Goal: Task Accomplishment & Management: Manage account settings

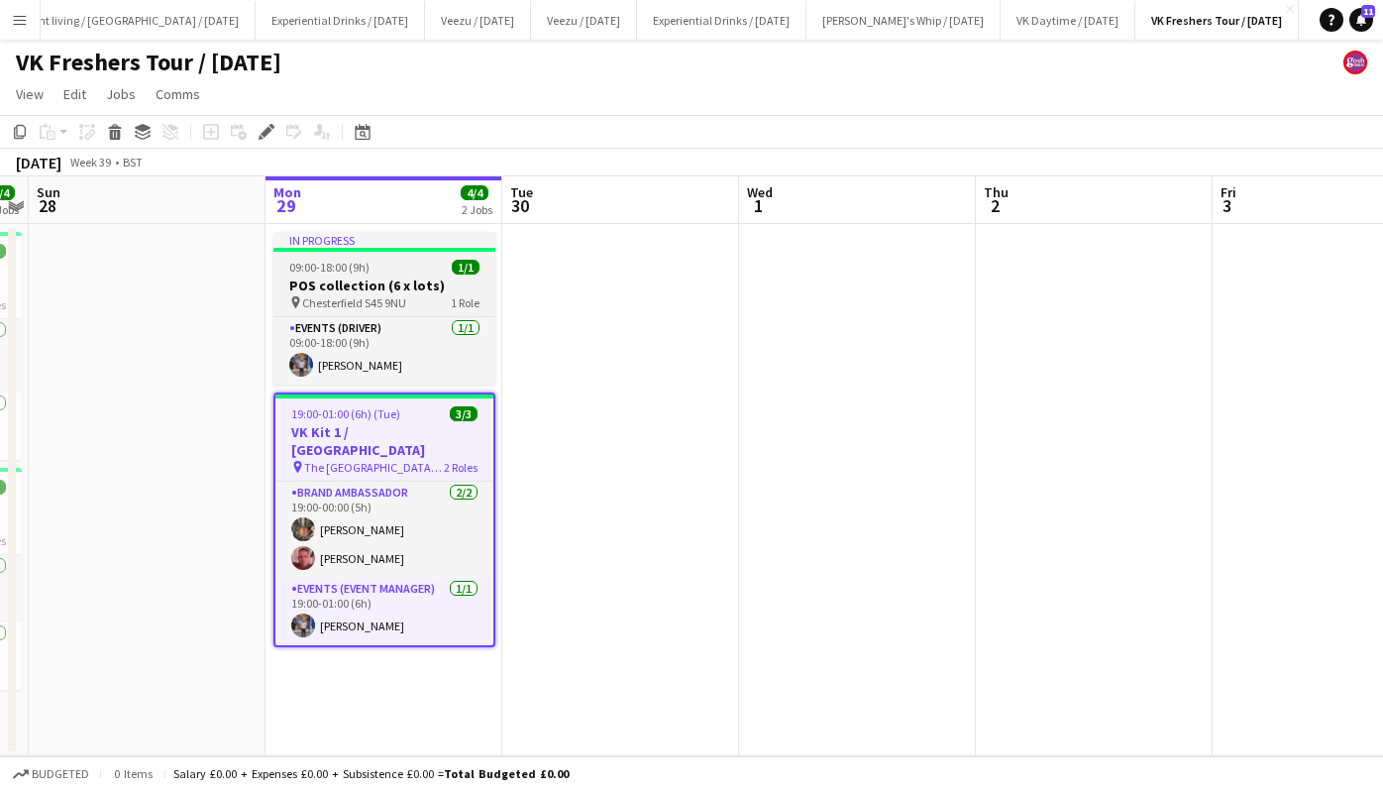
click at [380, 280] on h3 "POS collection (6 x lots)" at bounding box center [384, 285] width 222 height 18
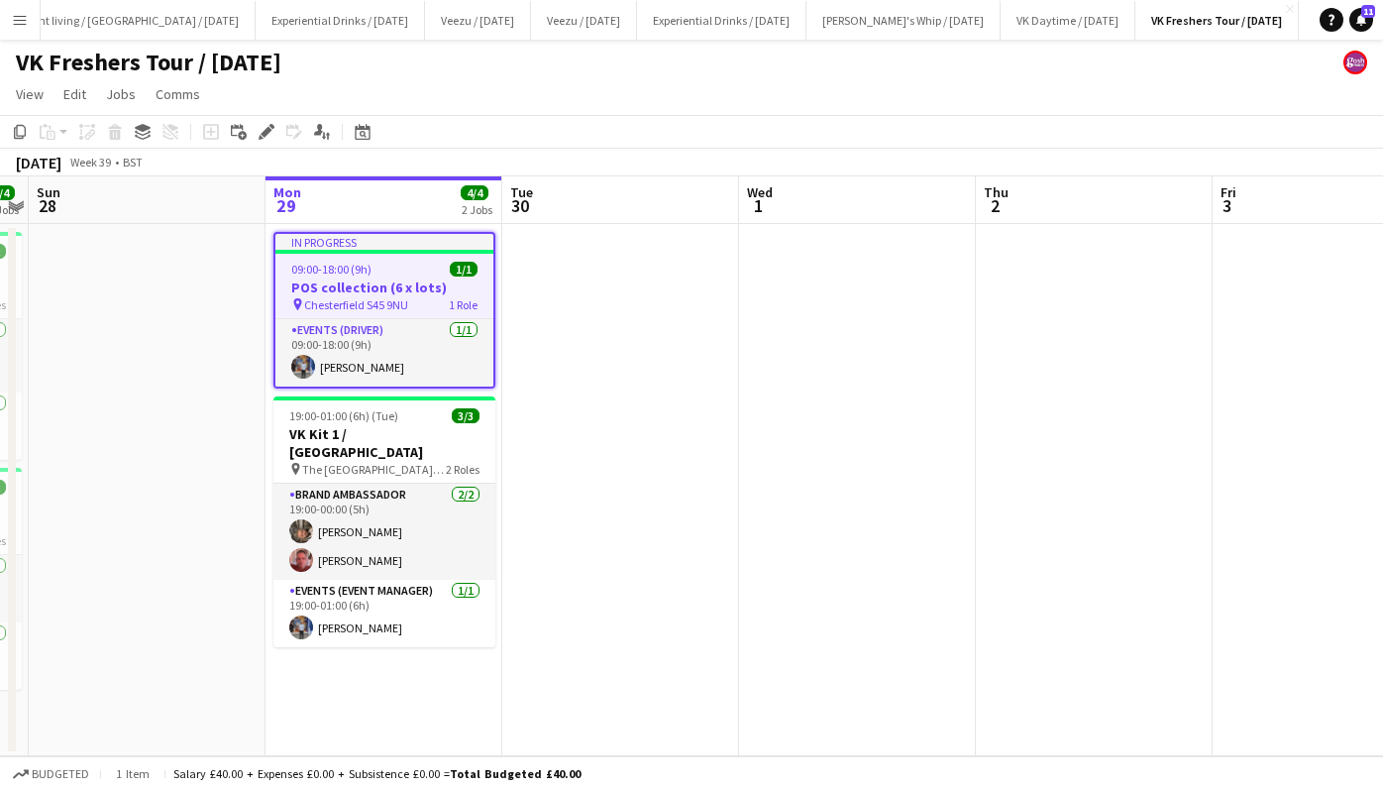
click at [352, 266] on span "09:00-18:00 (9h)" at bounding box center [331, 269] width 80 height 15
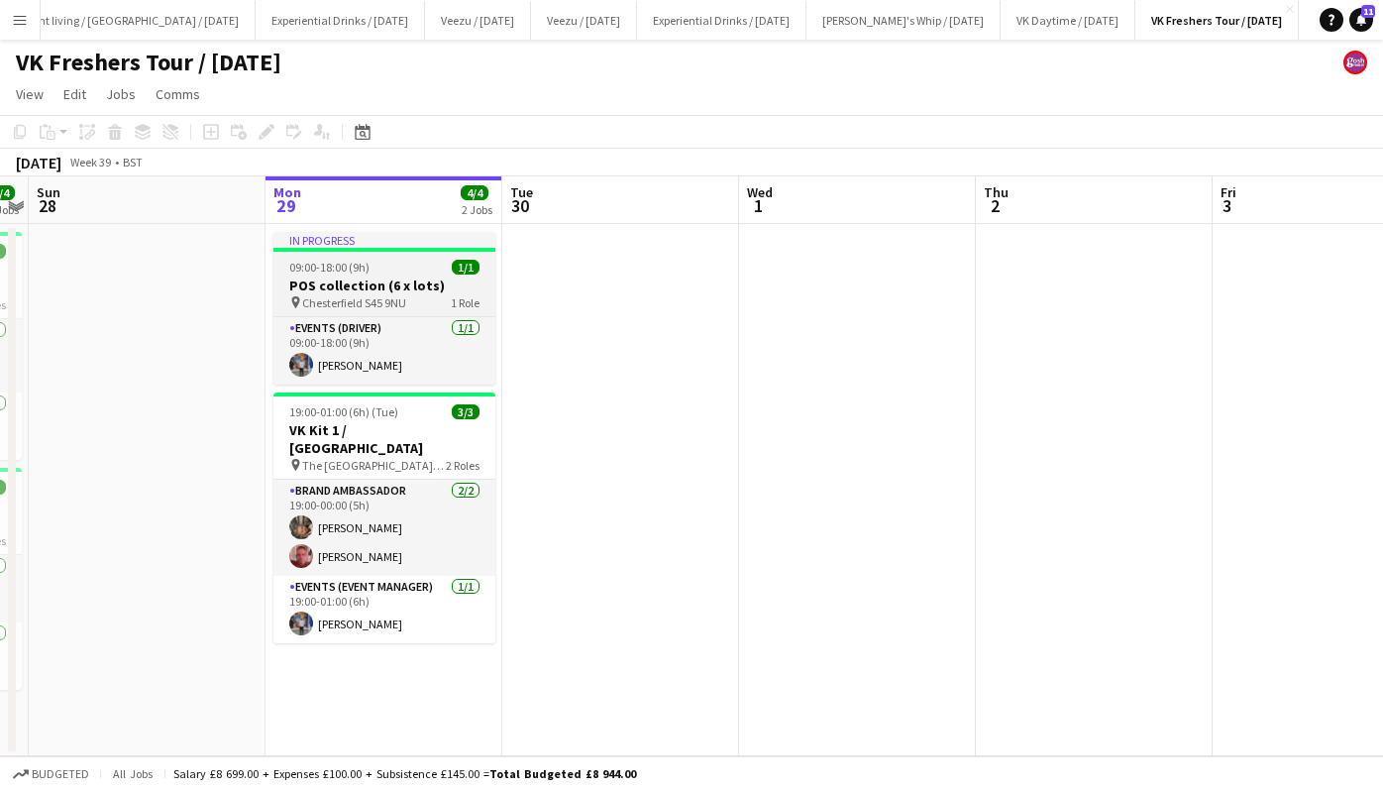
click at [352, 266] on span "09:00-18:00 (9h)" at bounding box center [329, 267] width 80 height 15
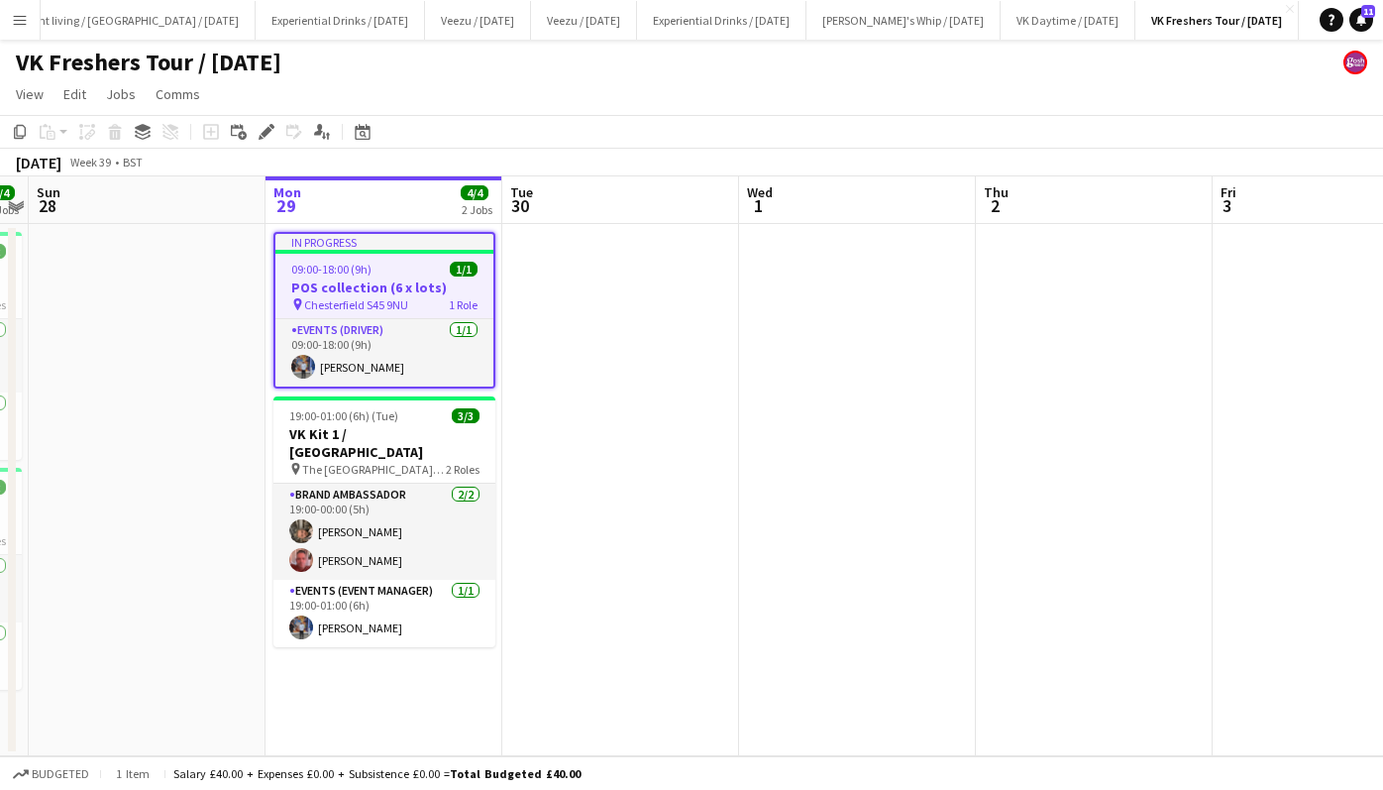
click at [331, 272] on span "09:00-18:00 (9h)" at bounding box center [331, 269] width 80 height 15
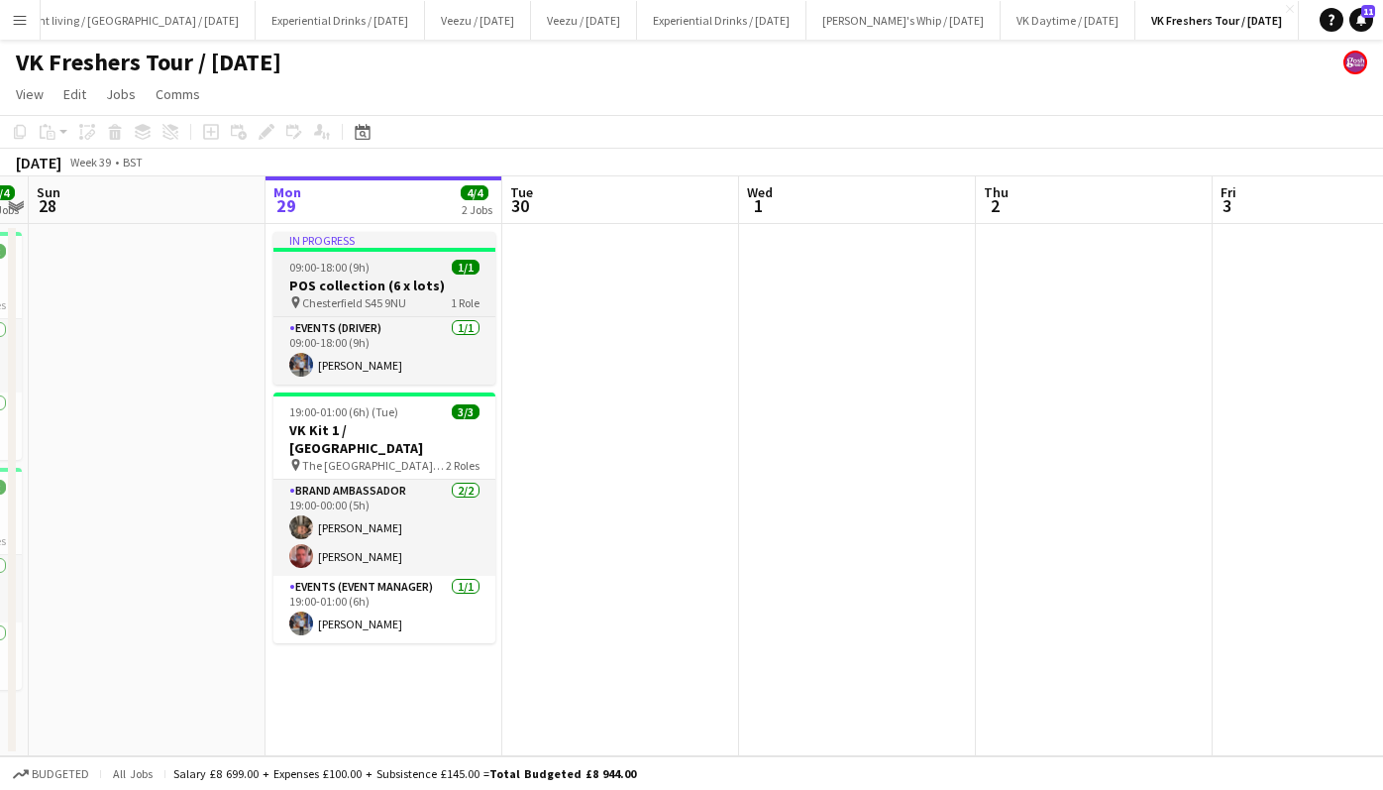
click at [331, 272] on span "09:00-18:00 (9h)" at bounding box center [329, 267] width 80 height 15
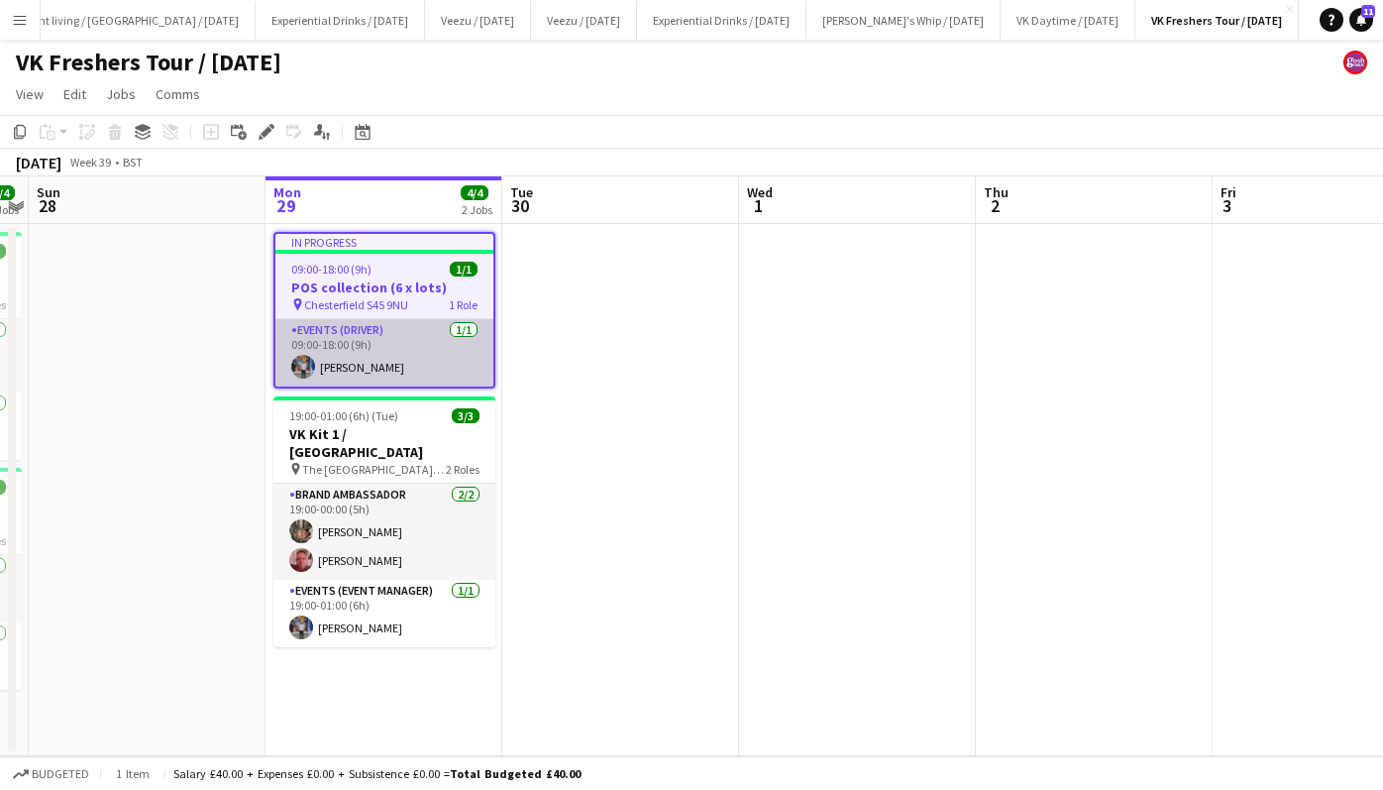
click at [339, 366] on app-card-role "Events (Driver) [DATE] 09:00-18:00 (9h) [PERSON_NAME]" at bounding box center [384, 352] width 218 height 67
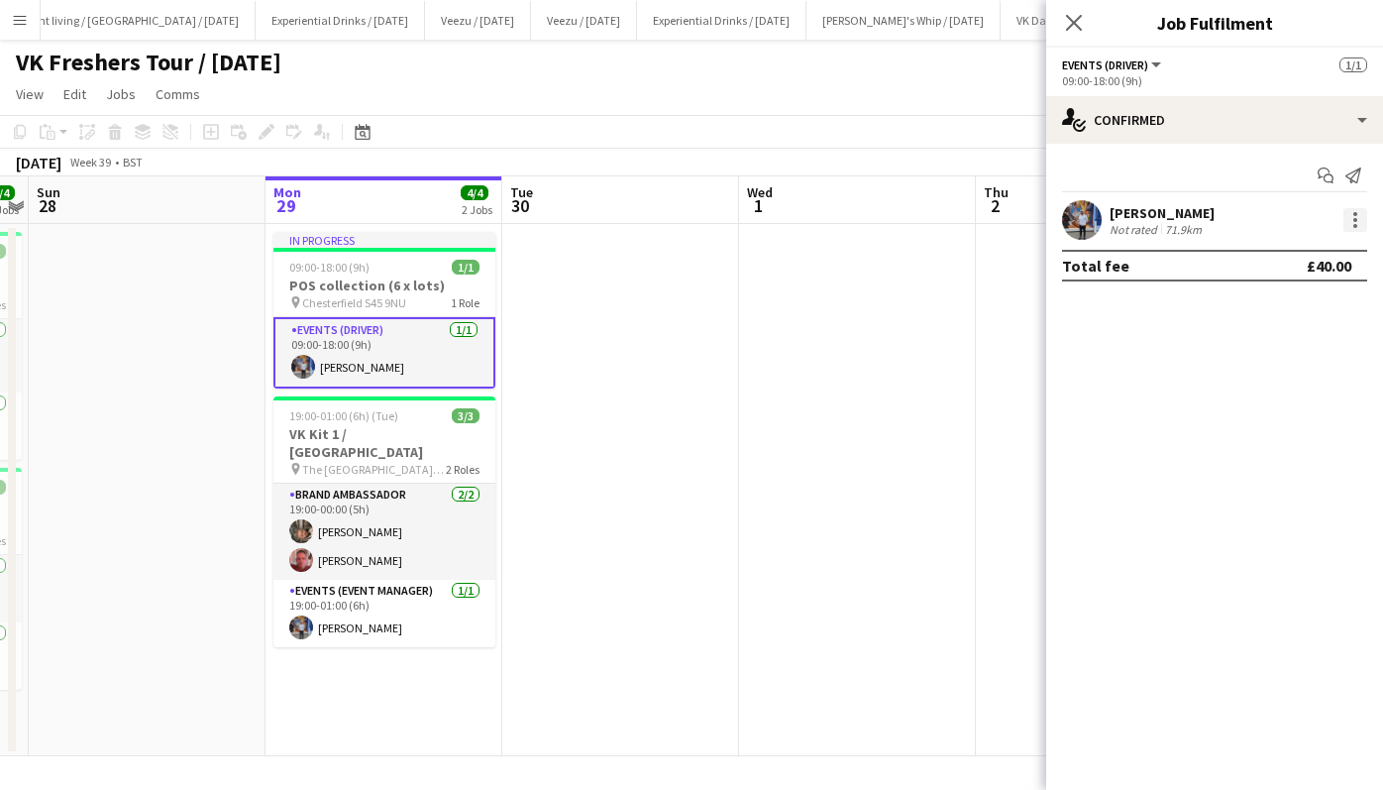
click at [1356, 218] on div at bounding box center [1355, 220] width 4 height 4
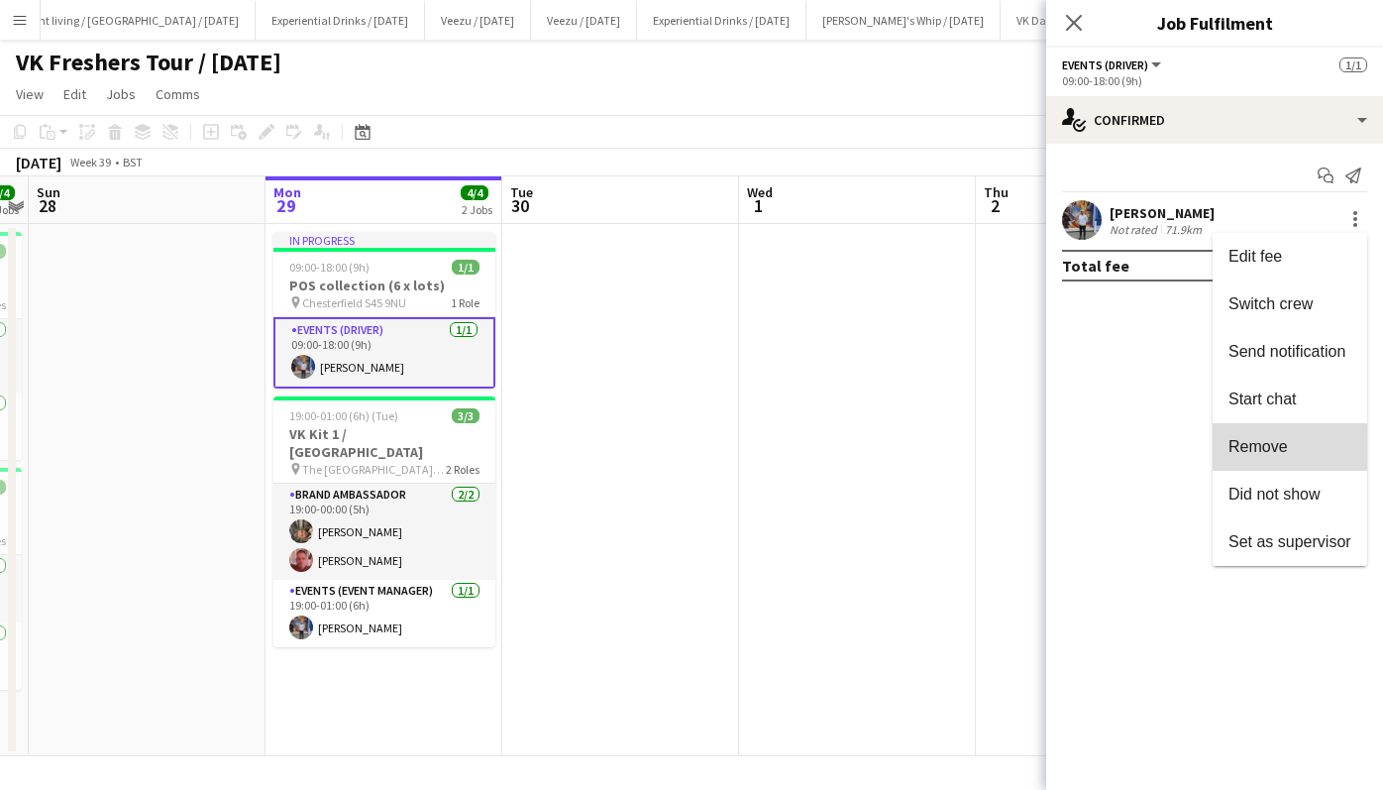
click at [1294, 439] on span "Remove" at bounding box center [1289, 447] width 123 height 18
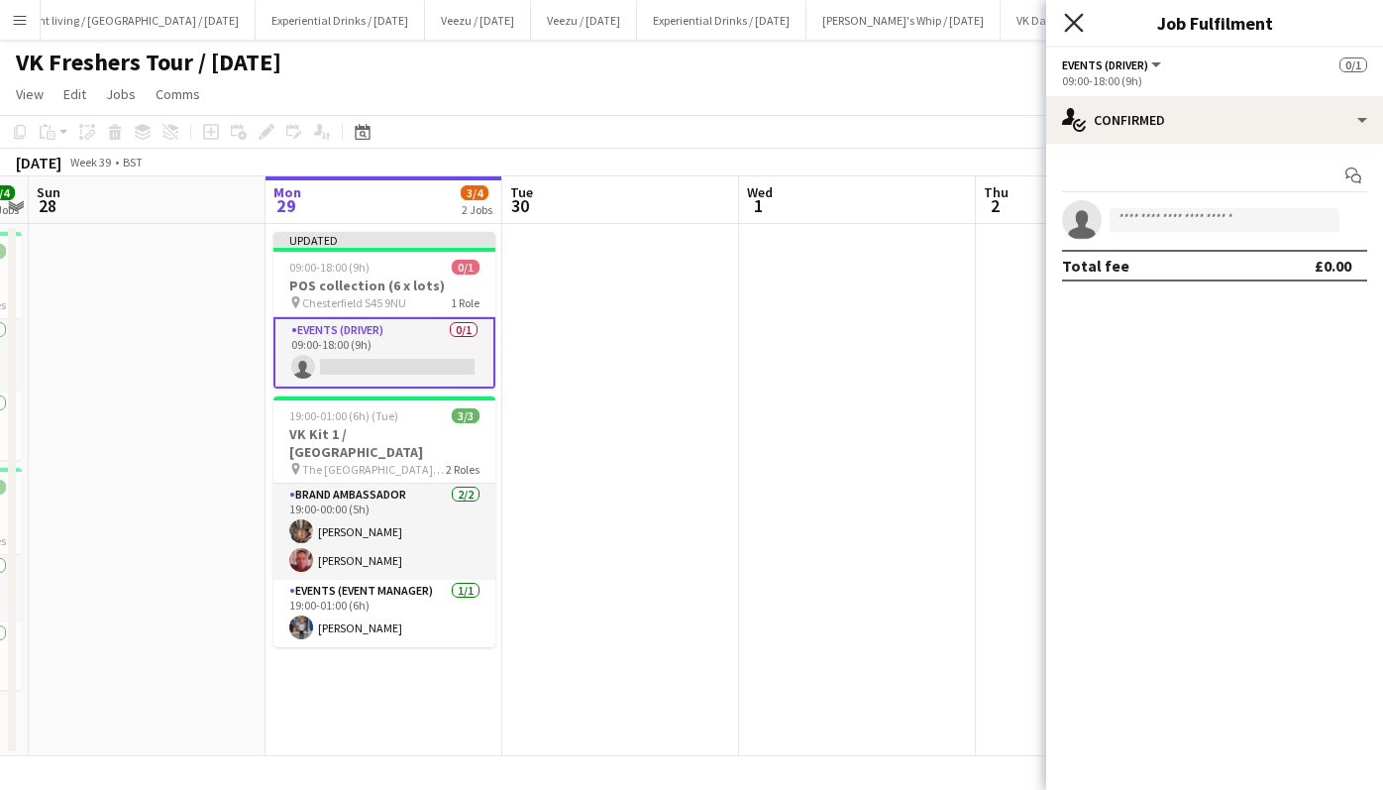
click at [1074, 19] on icon "Close pop-in" at bounding box center [1073, 22] width 19 height 19
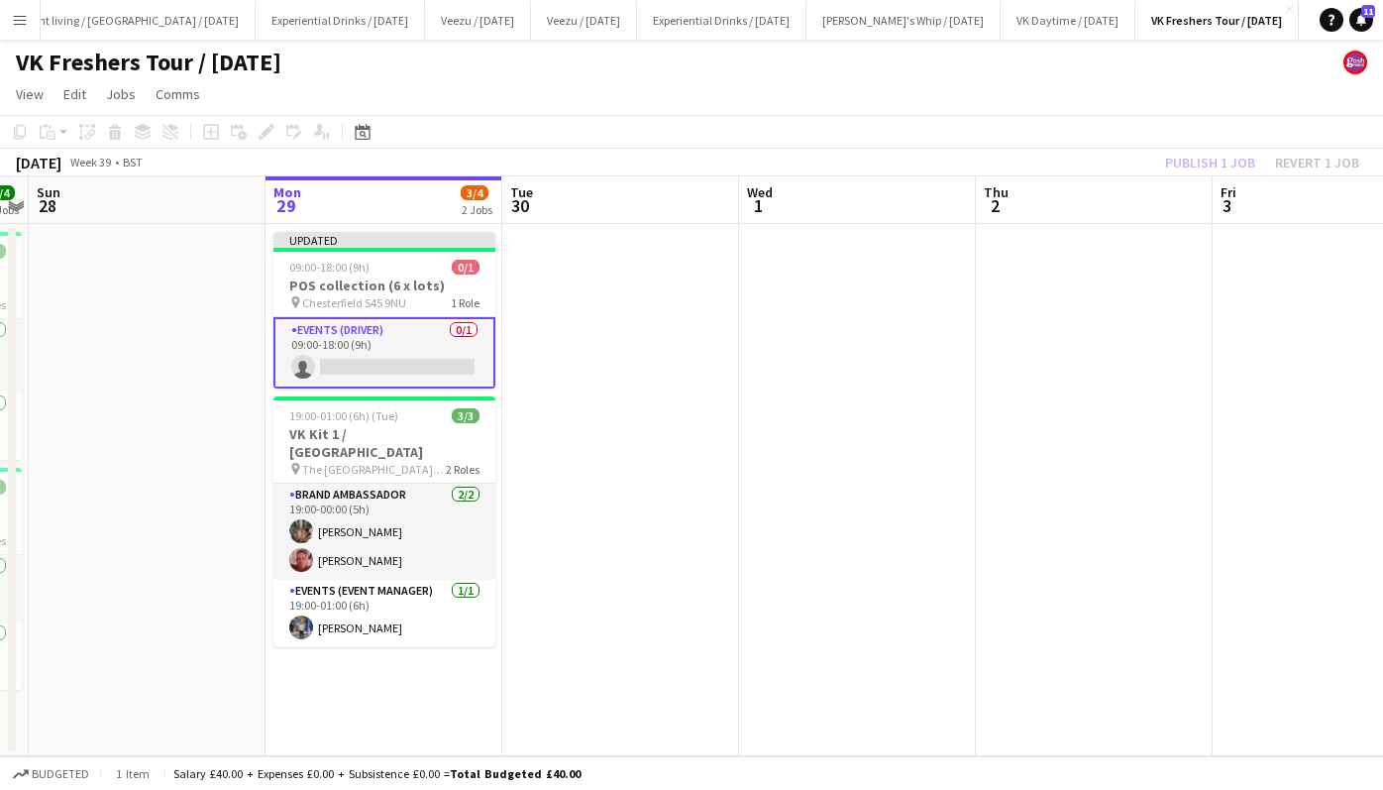
click at [1196, 160] on div "Publish 1 job Revert 1 job" at bounding box center [1262, 163] width 242 height 26
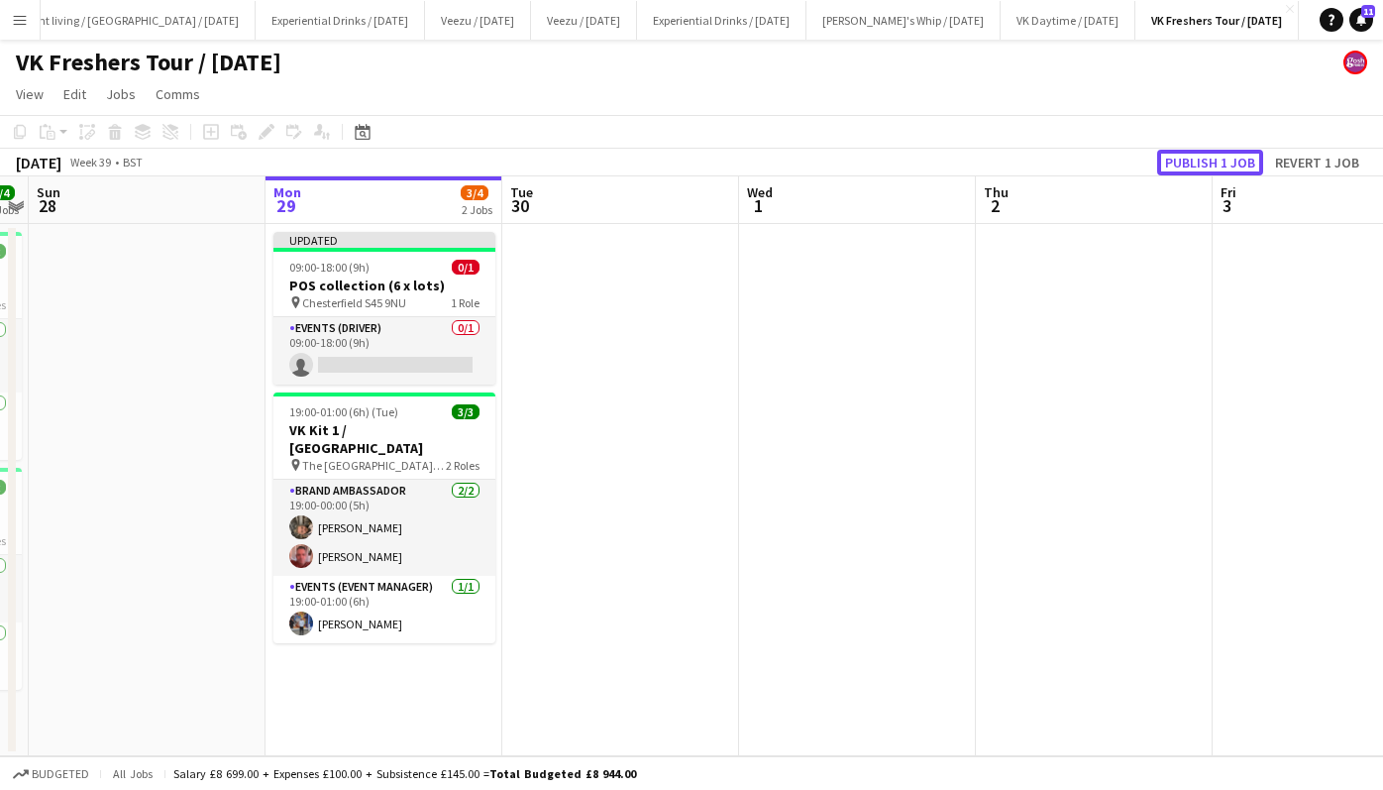
click at [1196, 160] on button "Publish 1 job" at bounding box center [1210, 163] width 106 height 26
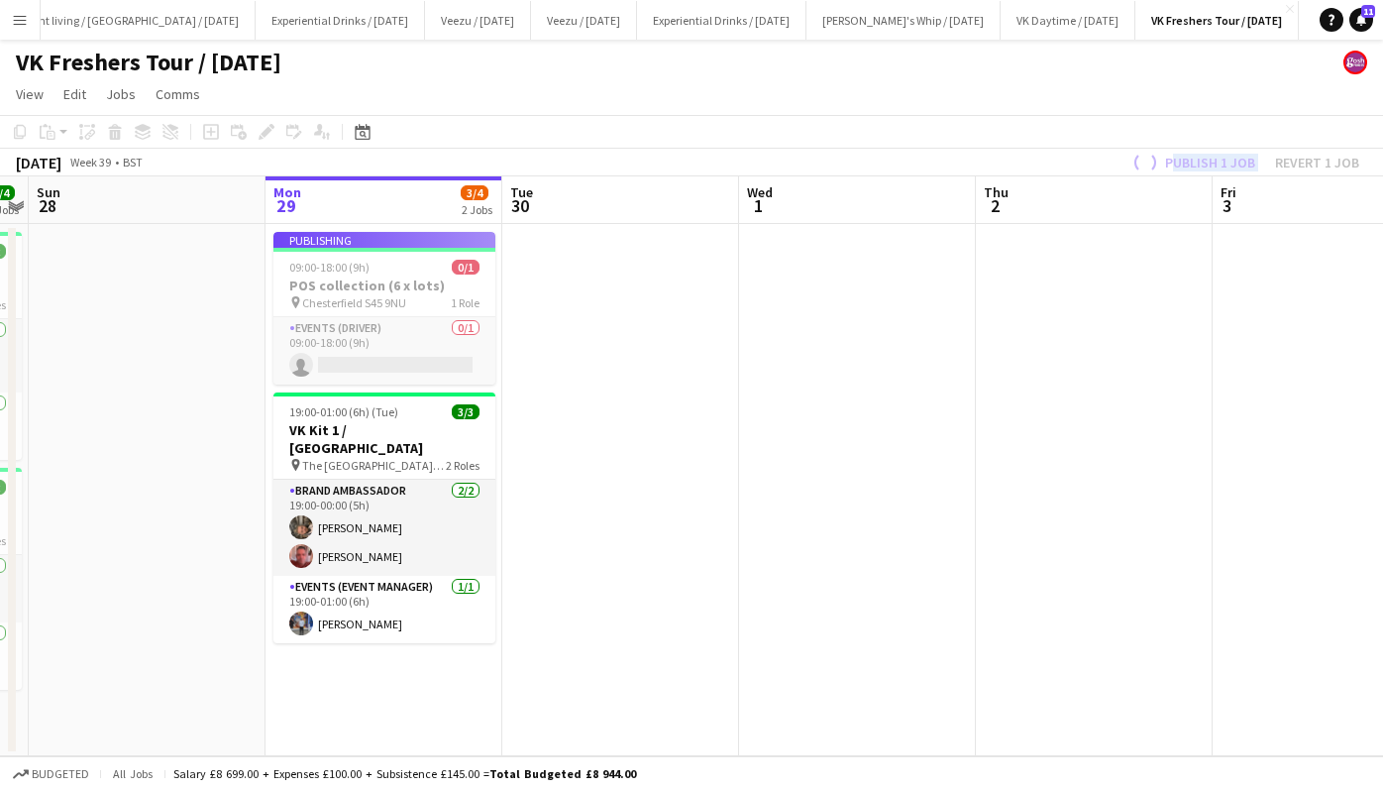
click at [1196, 160] on div "Publish 1 job Revert 1 job" at bounding box center [1244, 163] width 278 height 26
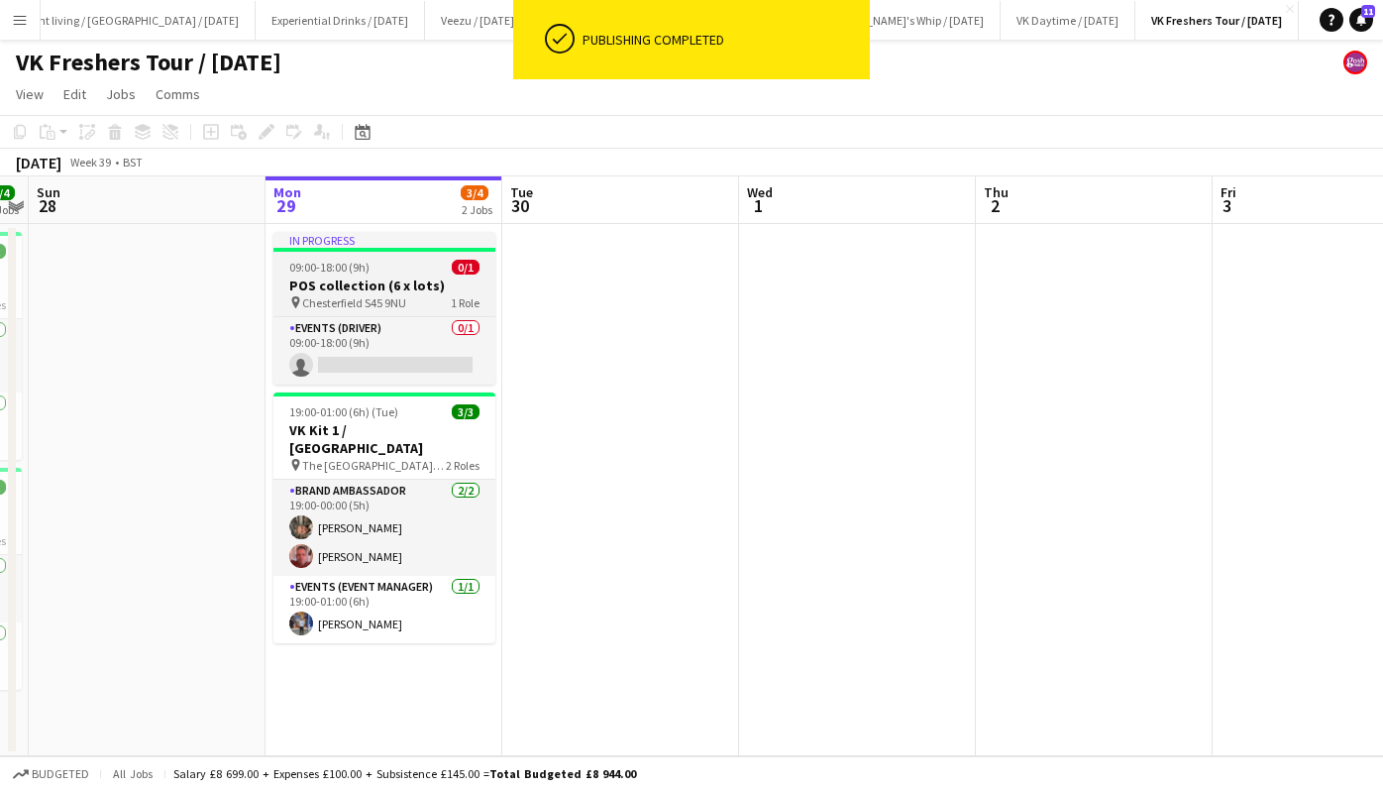
click at [399, 272] on div "09:00-18:00 (9h) 0/1" at bounding box center [384, 267] width 222 height 15
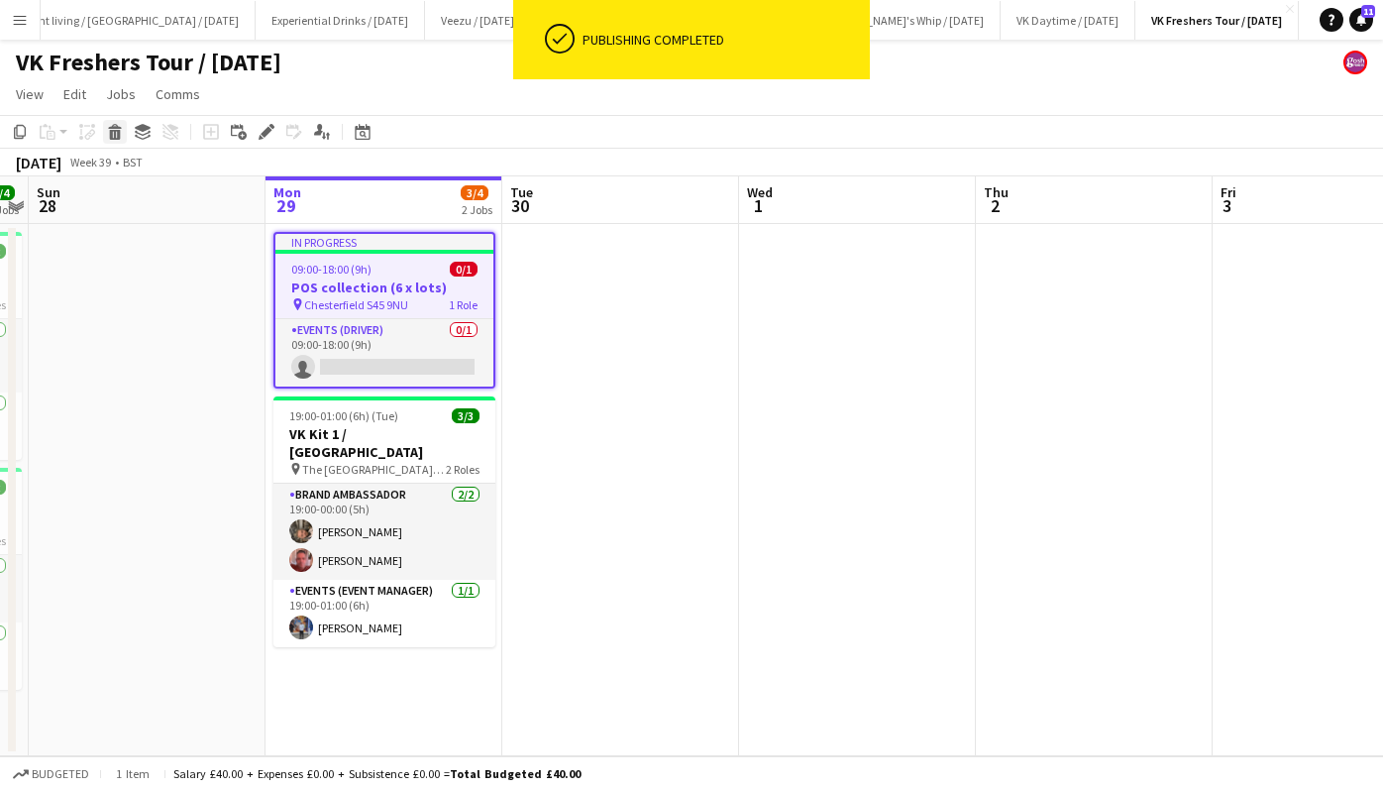
click at [113, 136] on icon "Delete" at bounding box center [115, 132] width 16 height 16
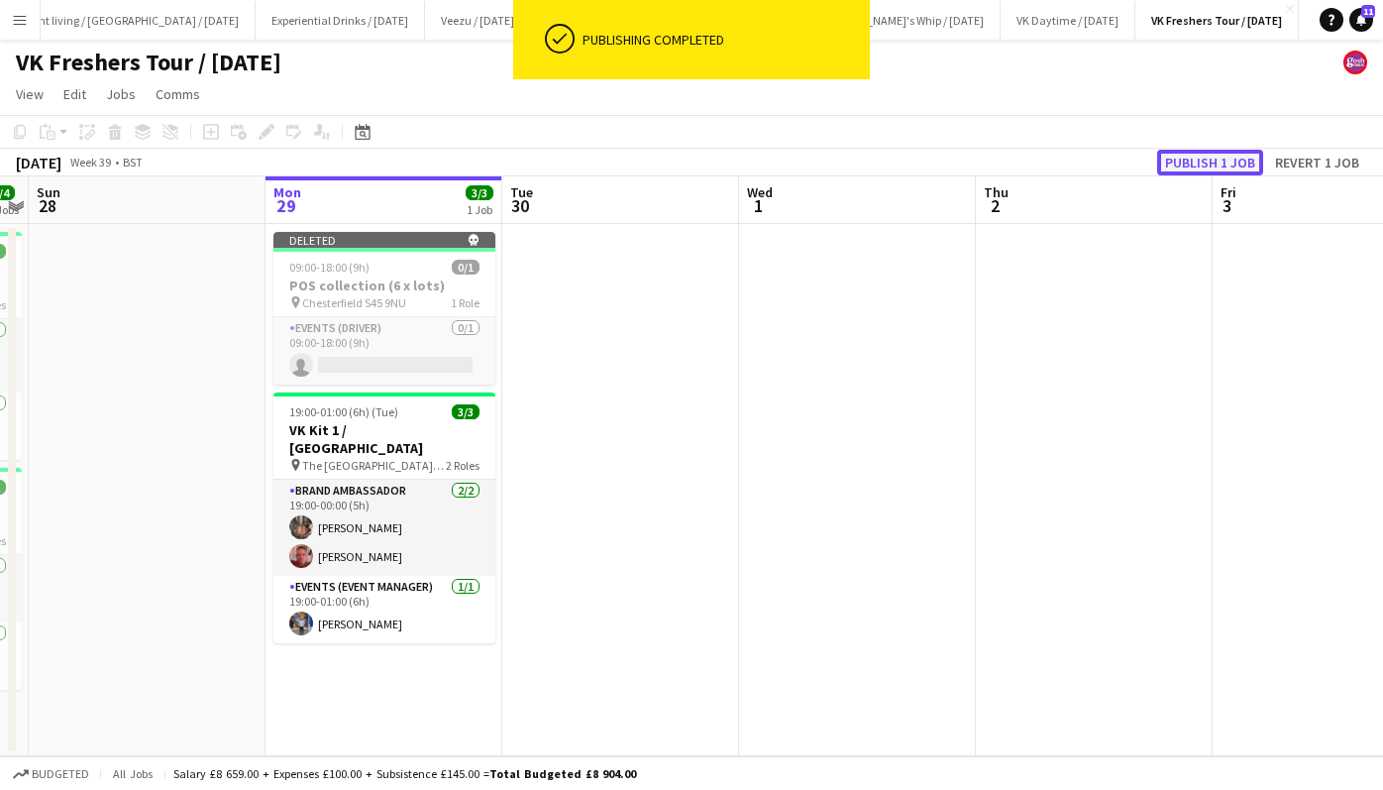
click at [1187, 161] on button "Publish 1 job" at bounding box center [1210, 163] width 106 height 26
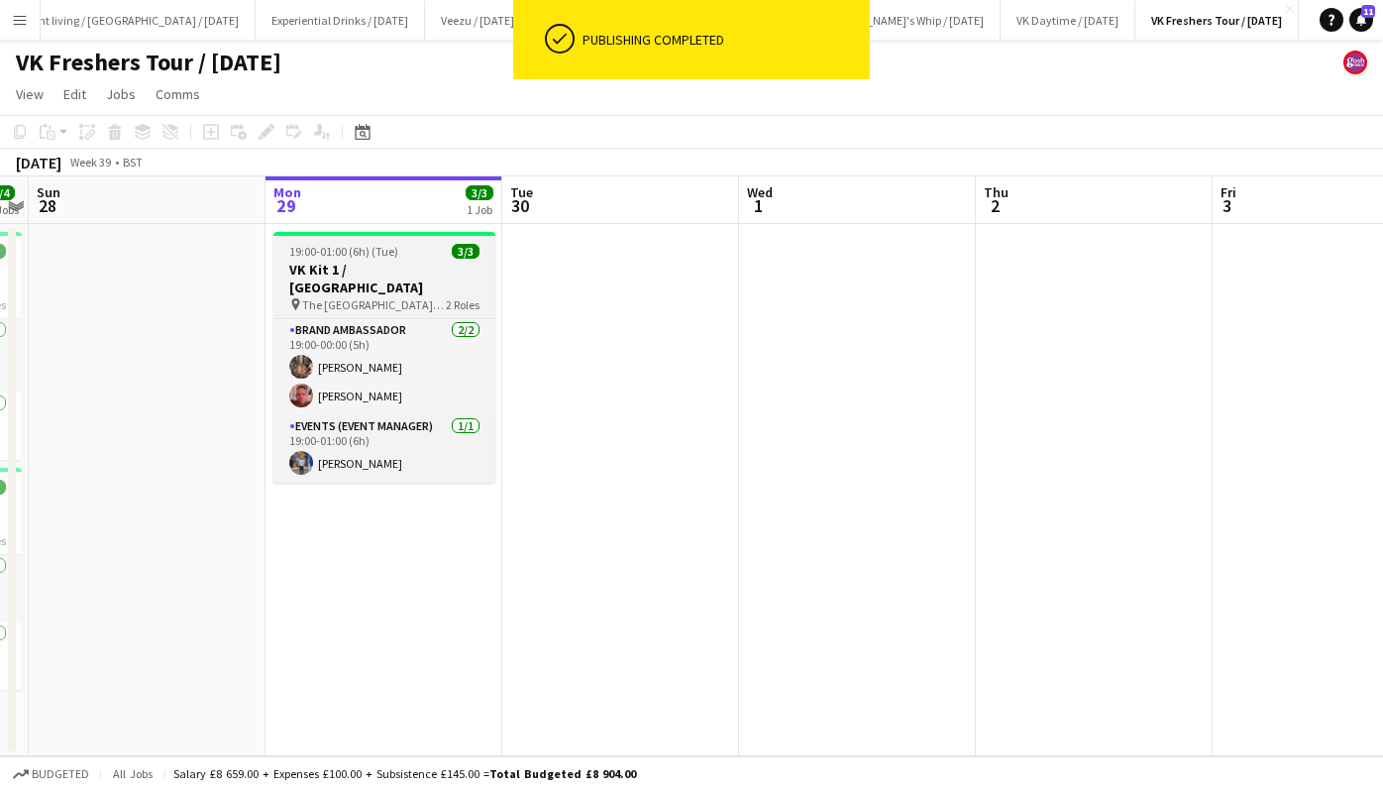
click at [374, 266] on h3 "VK Kit 1 / [GEOGRAPHIC_DATA]" at bounding box center [384, 279] width 222 height 36
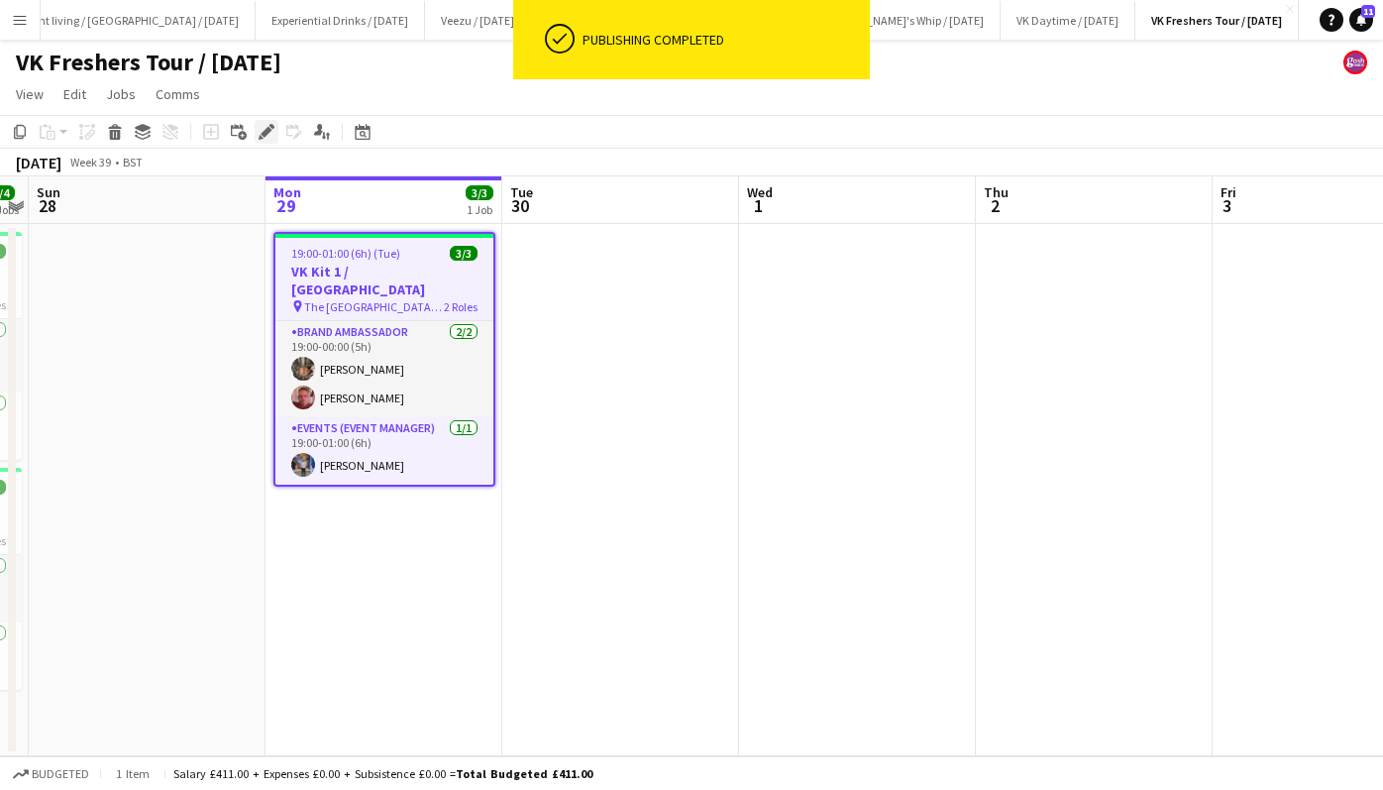
click at [264, 133] on icon at bounding box center [266, 132] width 11 height 11
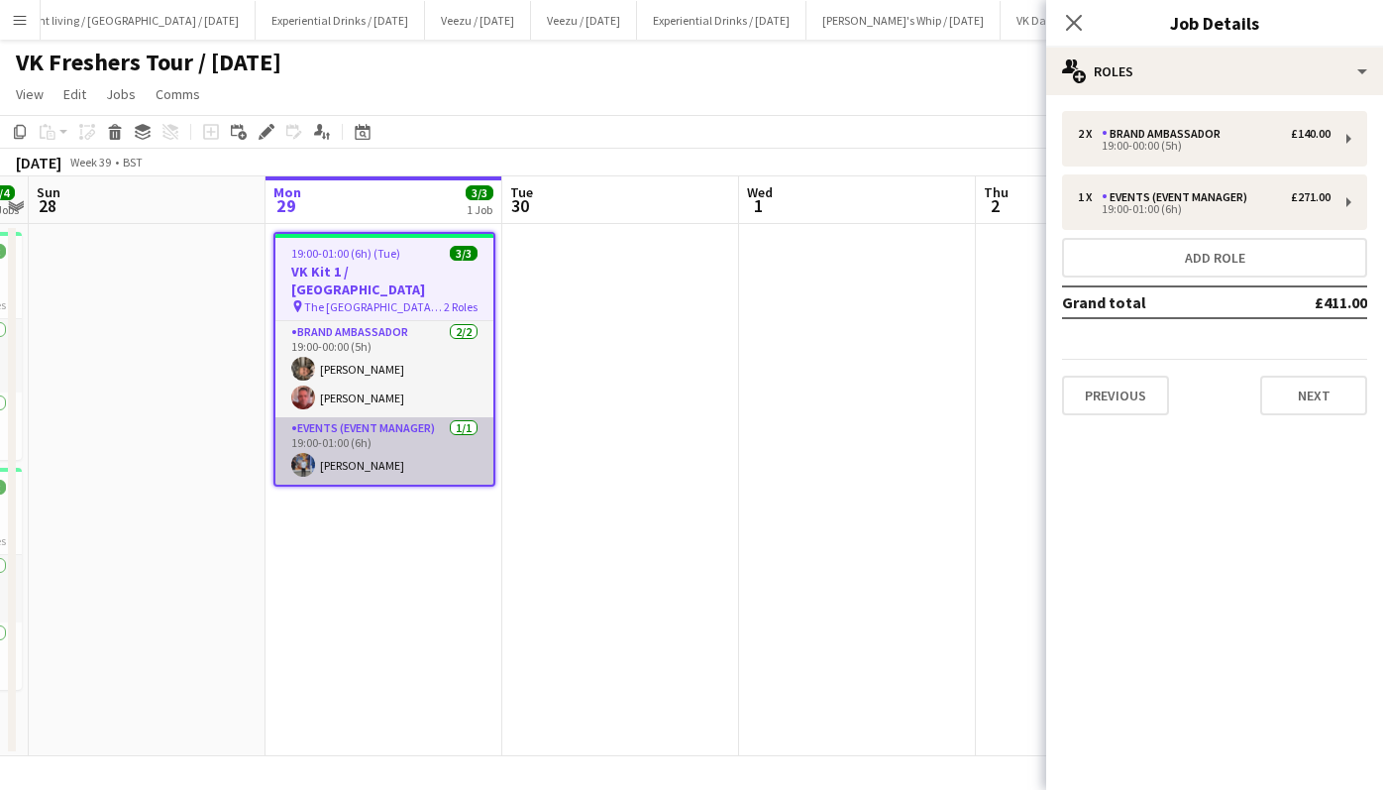
click at [371, 443] on app-card-role "Events (Event Manager) [DATE] 19:00-01:00 (6h) [PERSON_NAME]" at bounding box center [384, 450] width 218 height 67
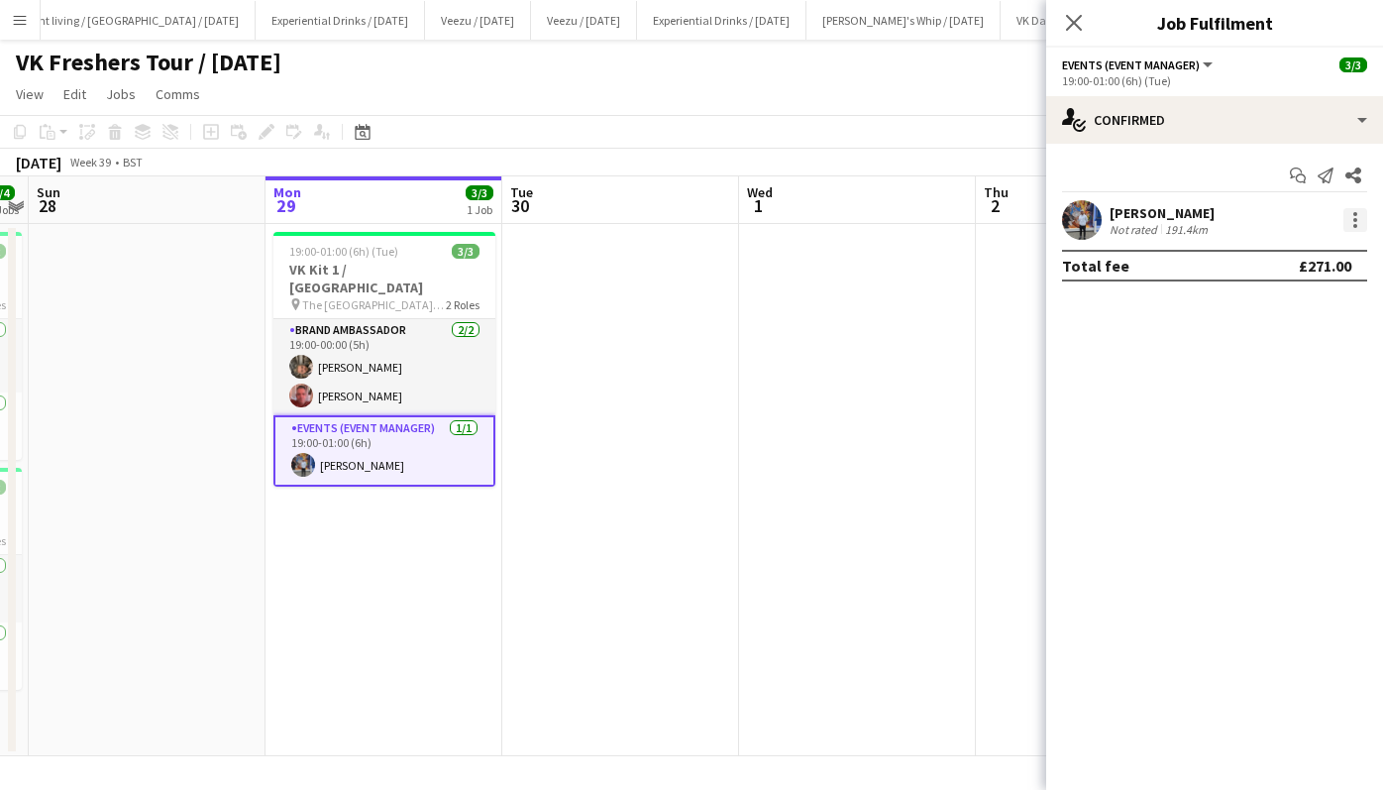
click at [1354, 212] on div at bounding box center [1355, 214] width 4 height 4
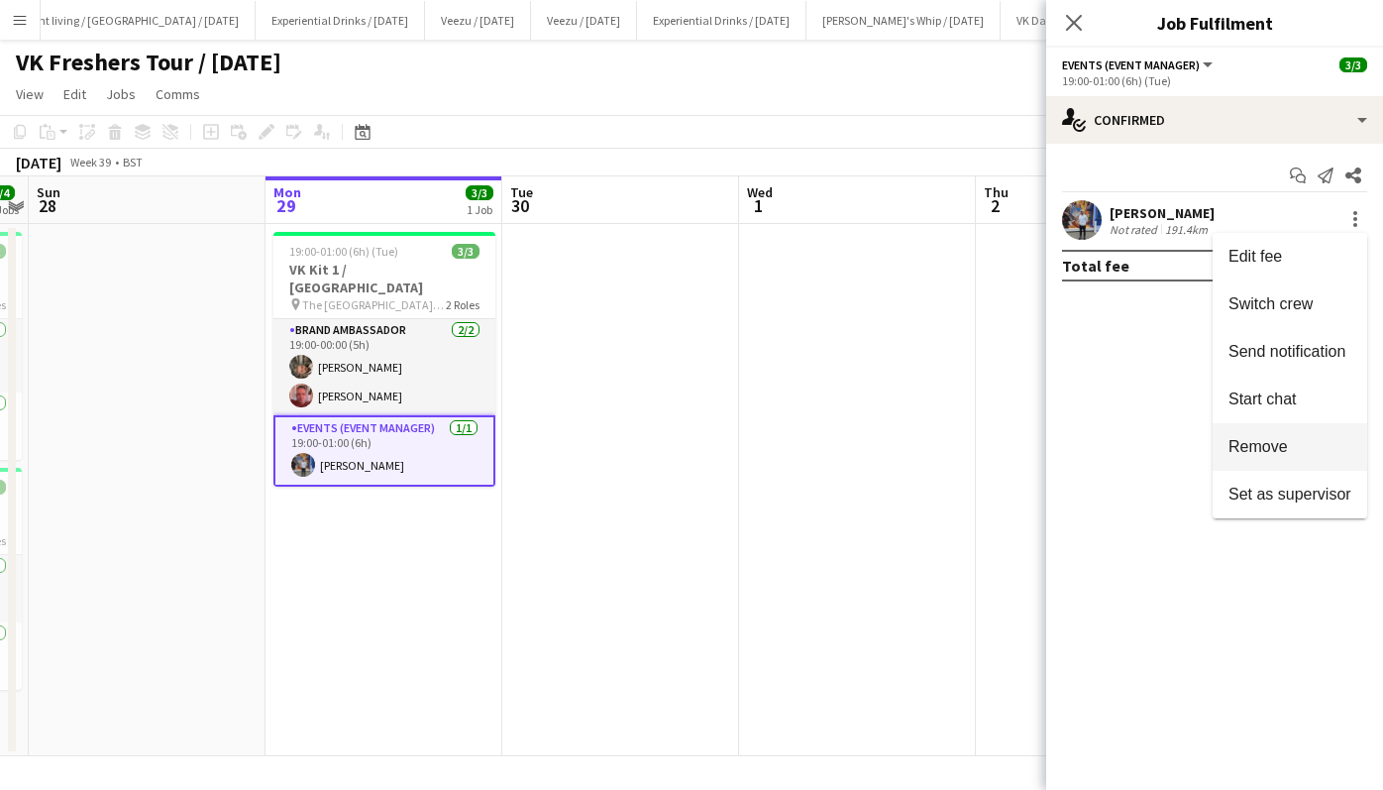
click at [1288, 448] on span "Remove" at bounding box center [1289, 447] width 123 height 18
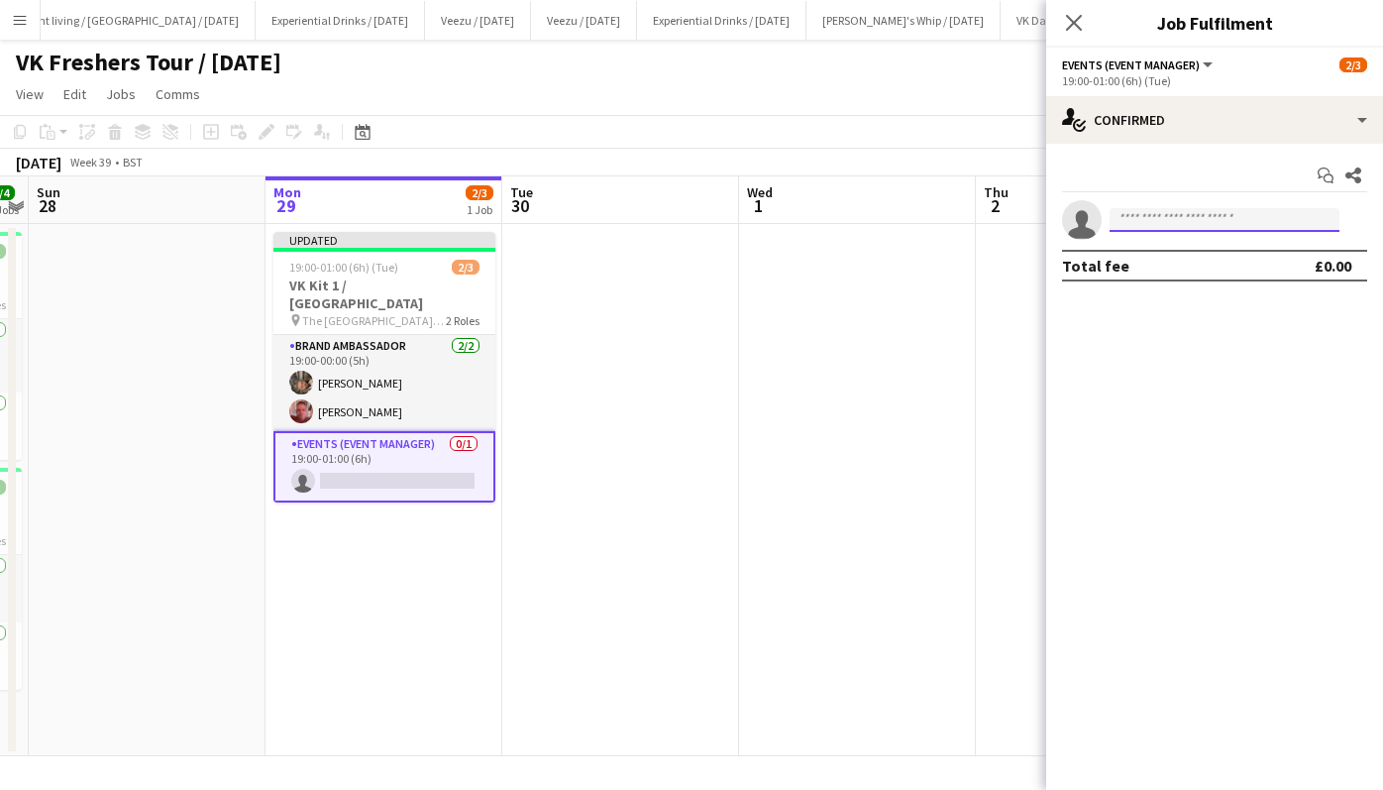
click at [1177, 221] on input at bounding box center [1225, 220] width 230 height 24
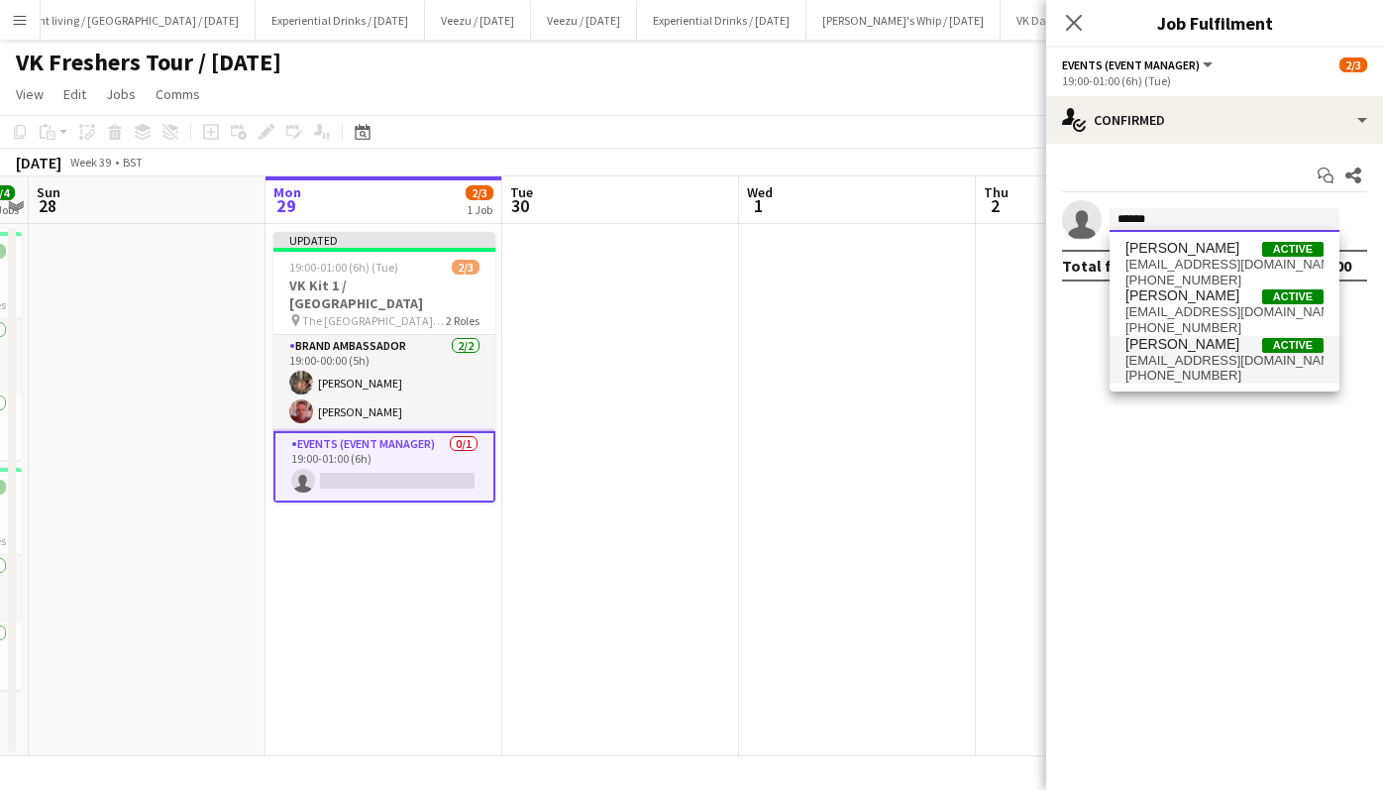
type input "******"
click at [1191, 348] on span "[PERSON_NAME]" at bounding box center [1182, 344] width 114 height 17
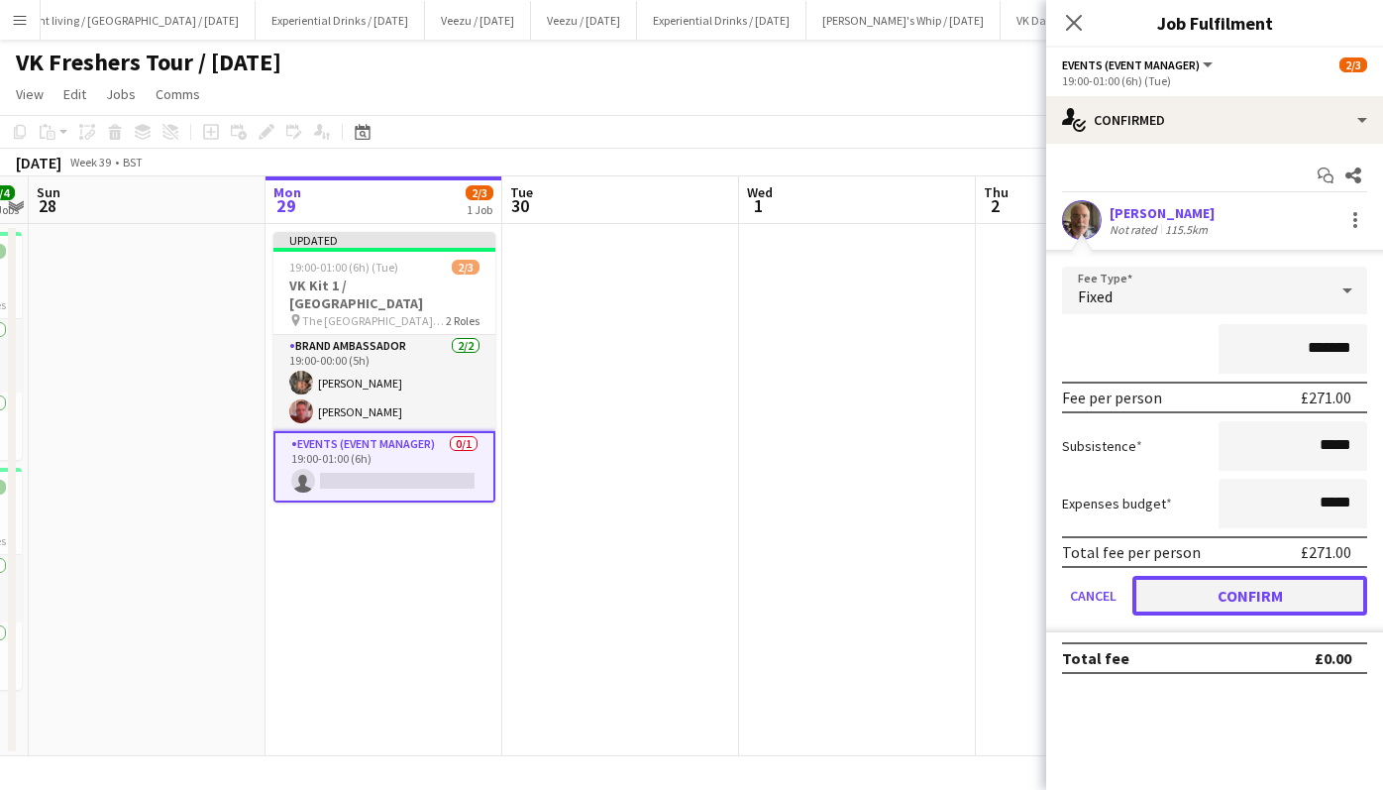
click at [1256, 588] on button "Confirm" at bounding box center [1249, 596] width 235 height 40
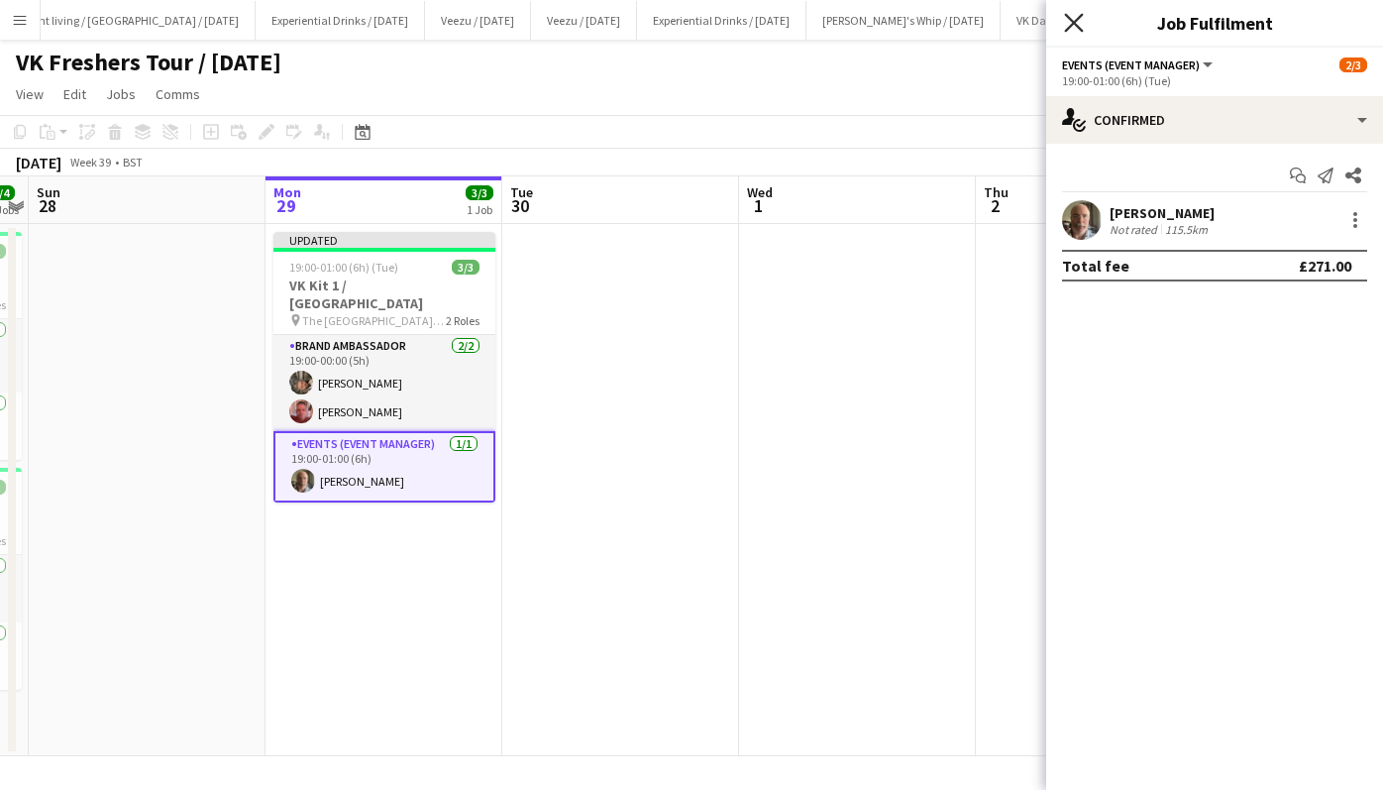
click at [1072, 19] on icon "Close pop-in" at bounding box center [1073, 22] width 19 height 19
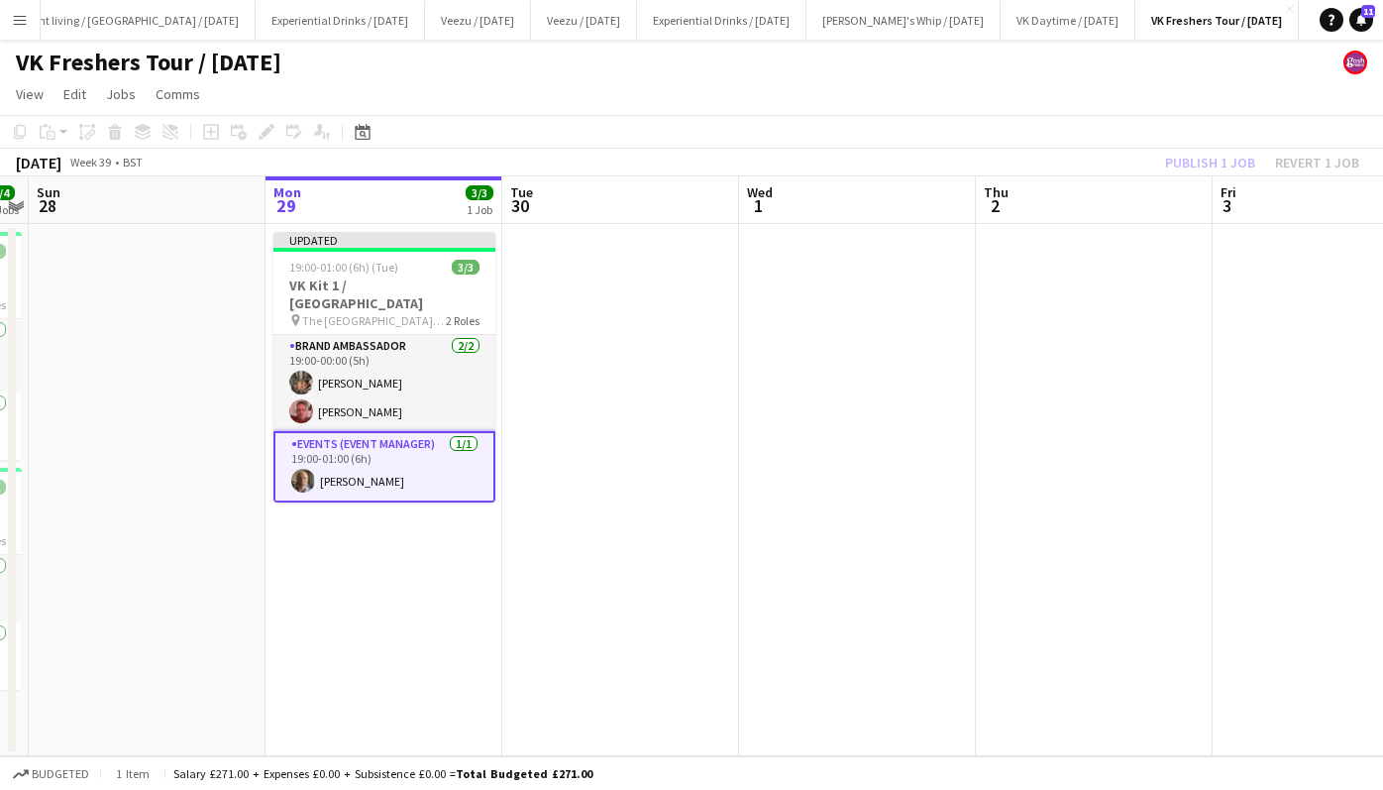
click at [1218, 161] on div "Publish 1 job Revert 1 job" at bounding box center [1262, 163] width 242 height 26
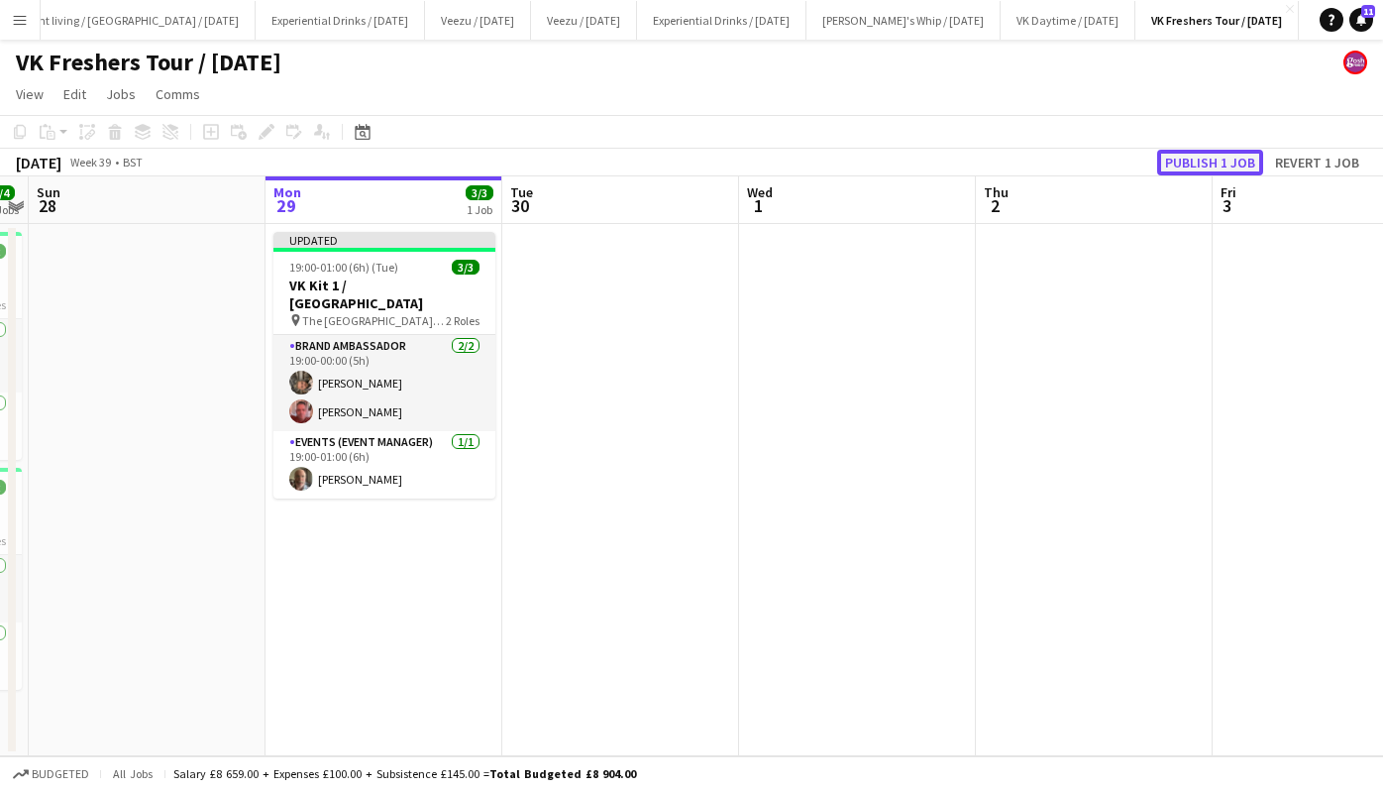
click at [1218, 161] on button "Publish 1 job" at bounding box center [1210, 163] width 106 height 26
